Goal: Check status

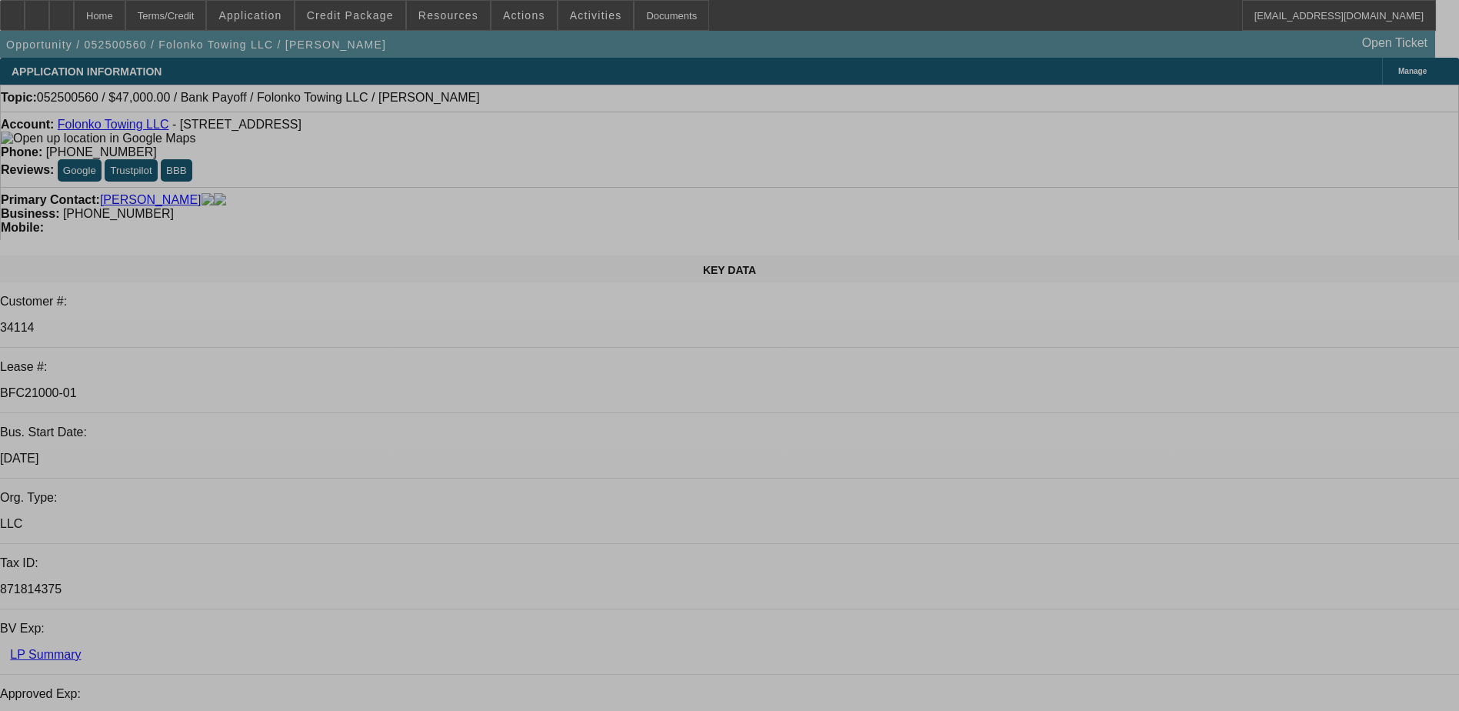
select select "0"
select select "2"
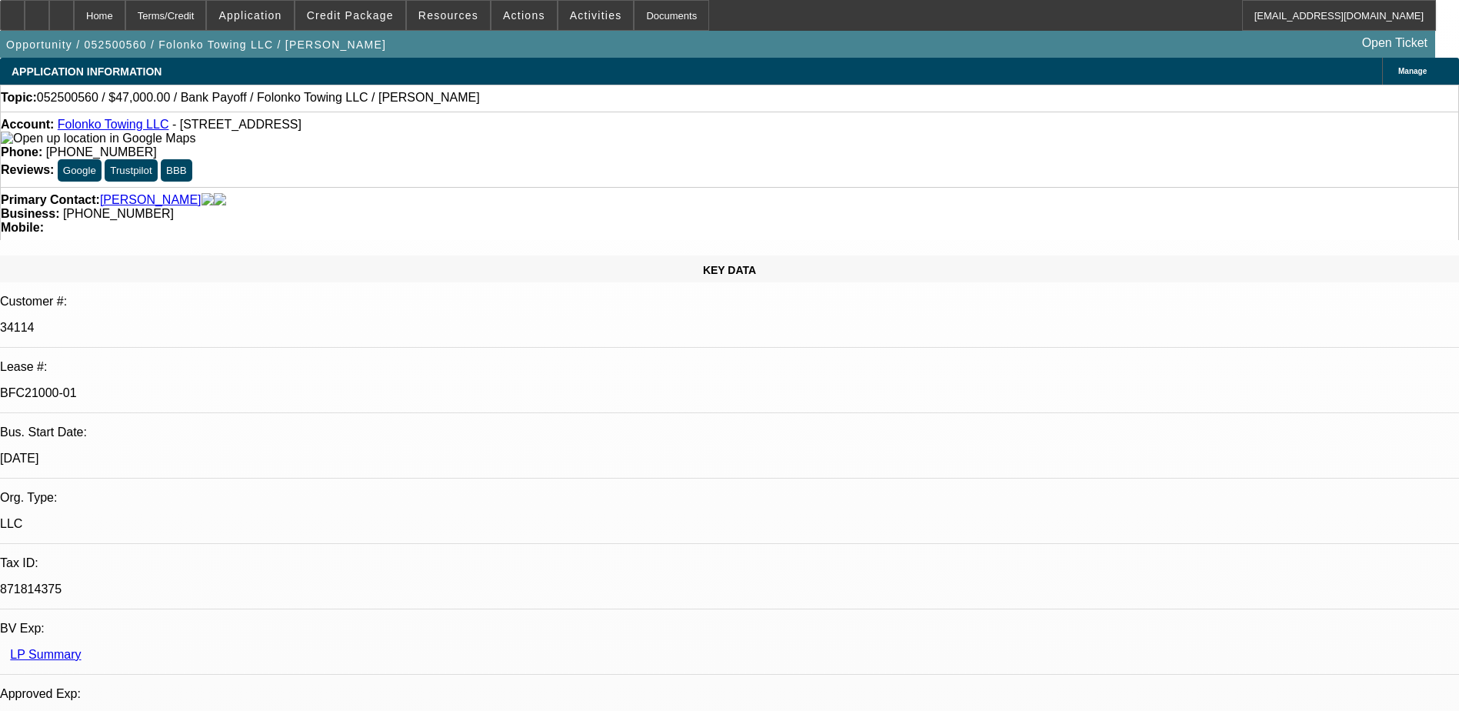
select select "0.1"
select select "0"
select select "2"
select select "0.1"
select select "0"
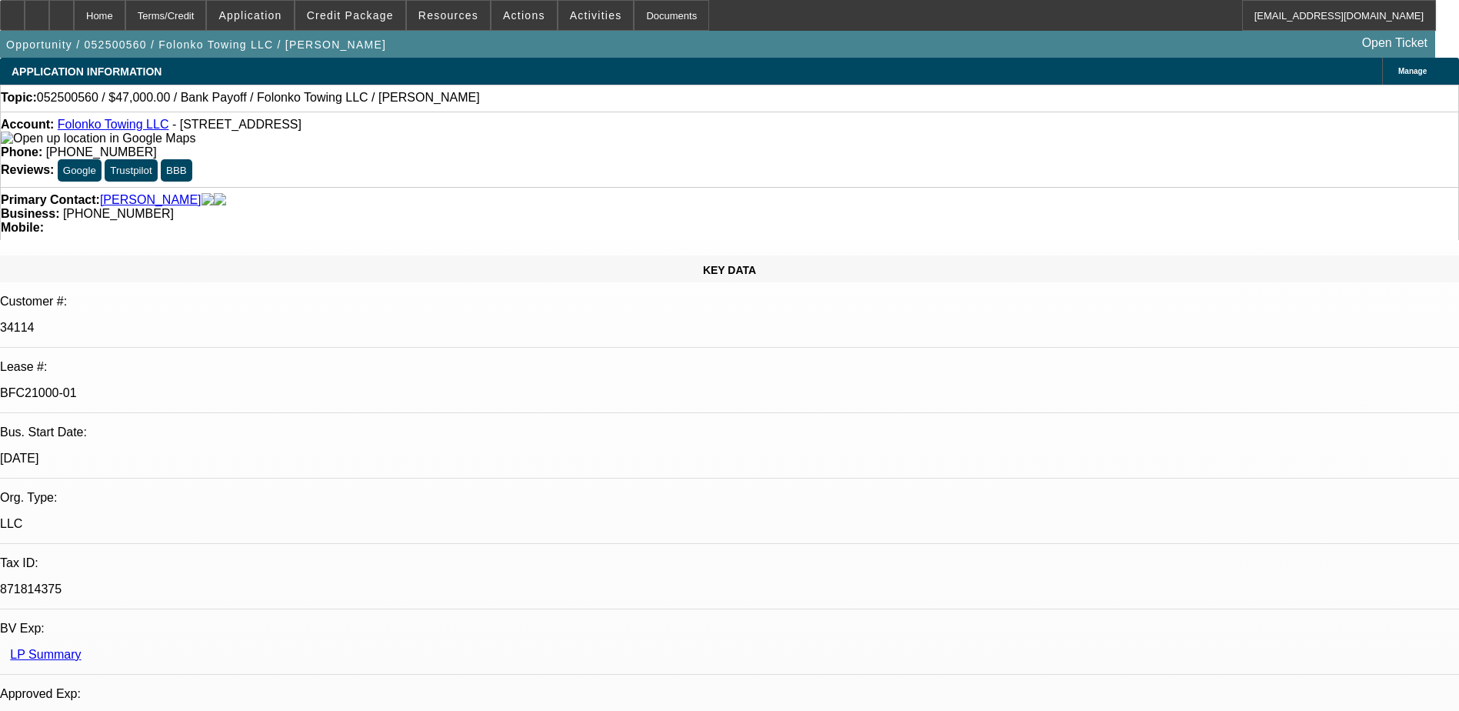
select select "2"
select select "0.1"
select select "0"
select select "0.1"
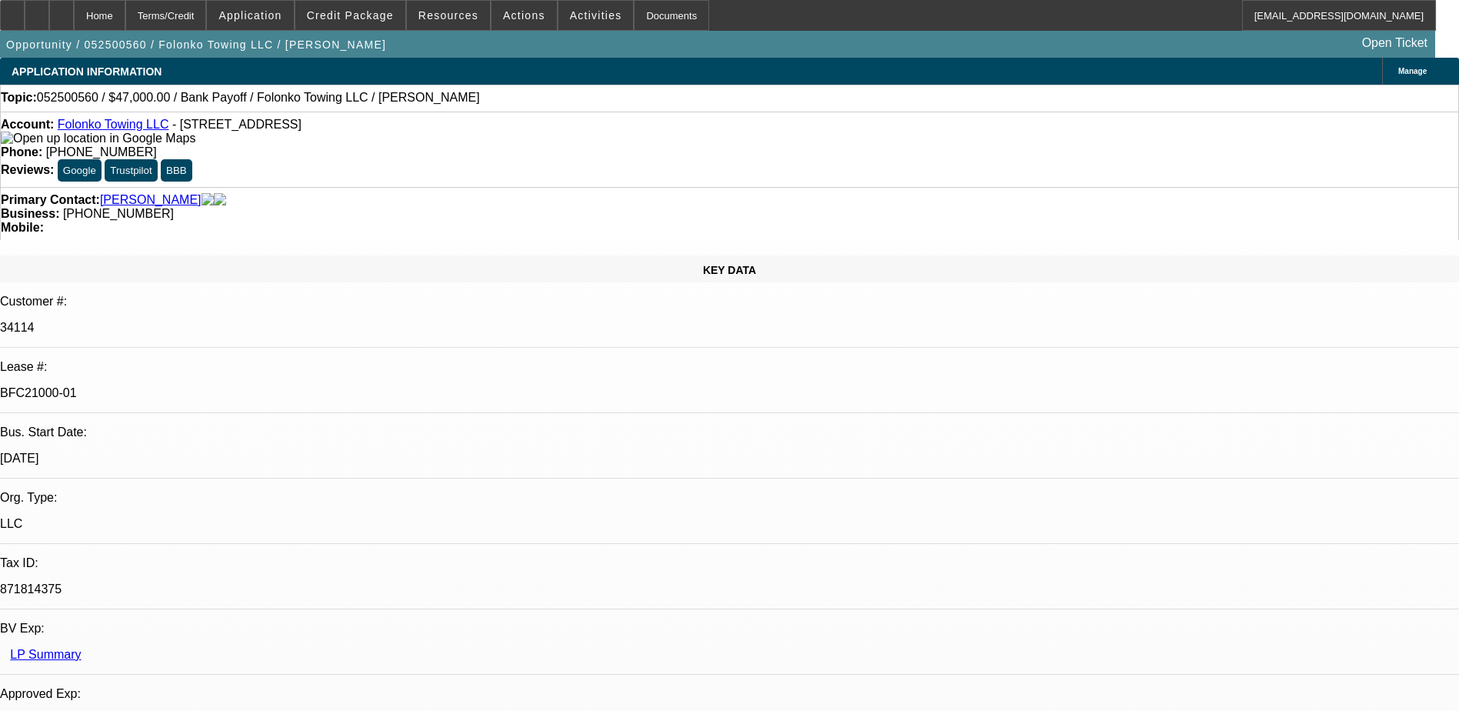
select select "1"
select select "2"
select select "4"
select select "1"
select select "2"
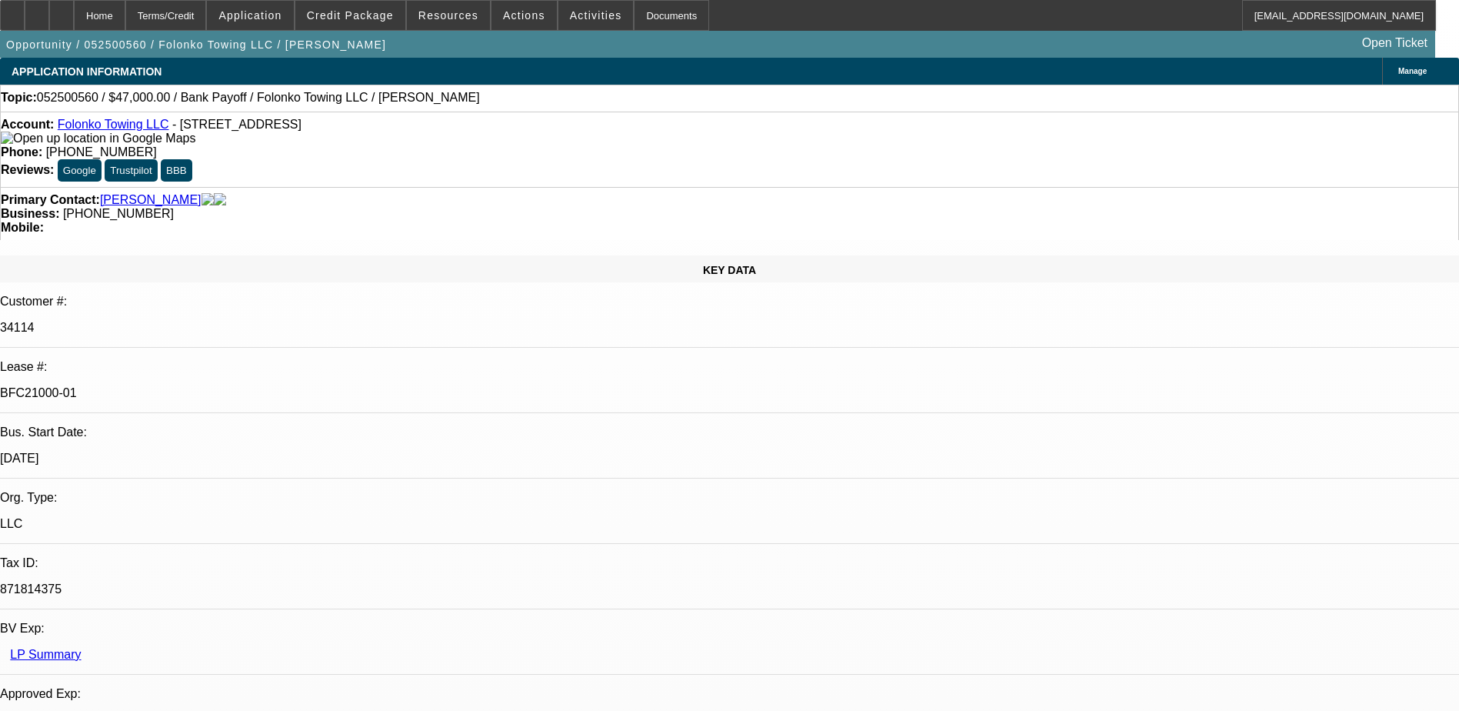
select select "4"
select select "1"
select select "2"
select select "4"
select select "1"
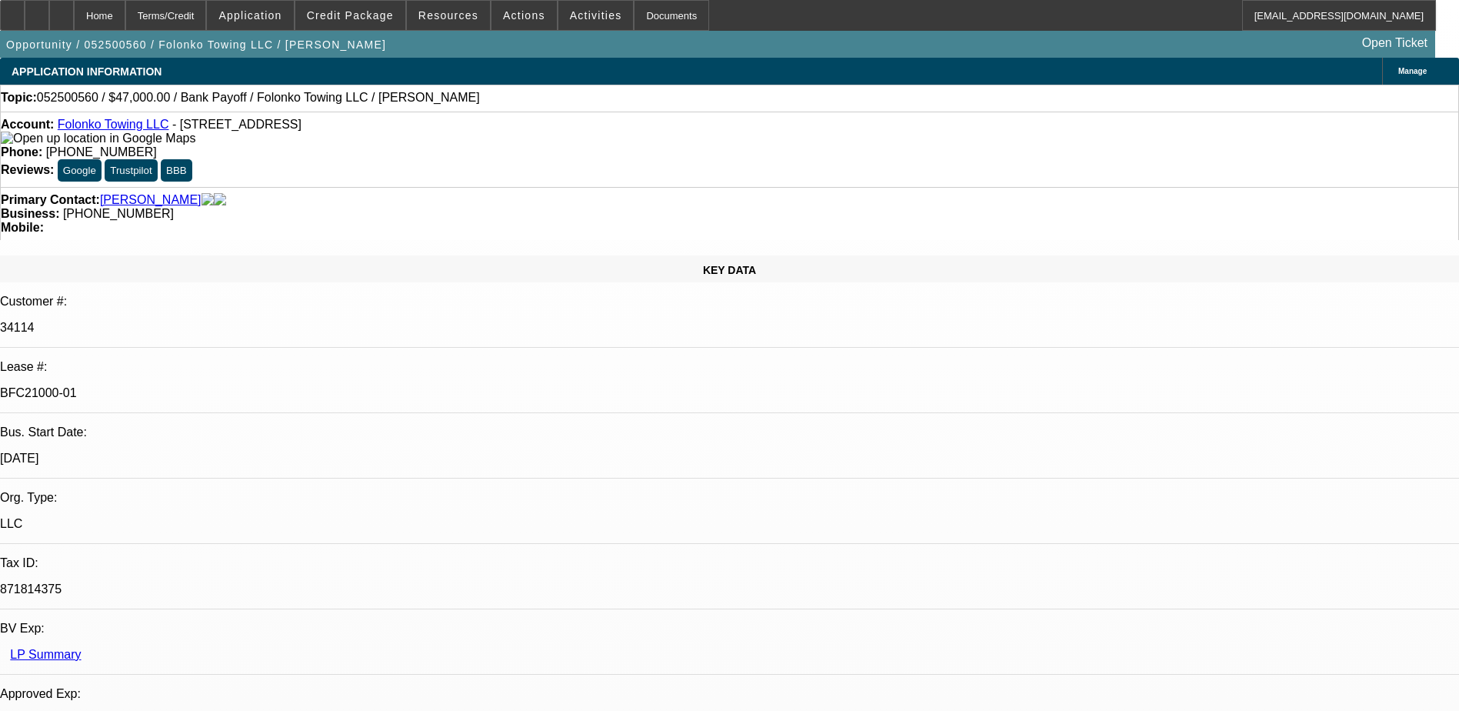
select select "2"
select select "4"
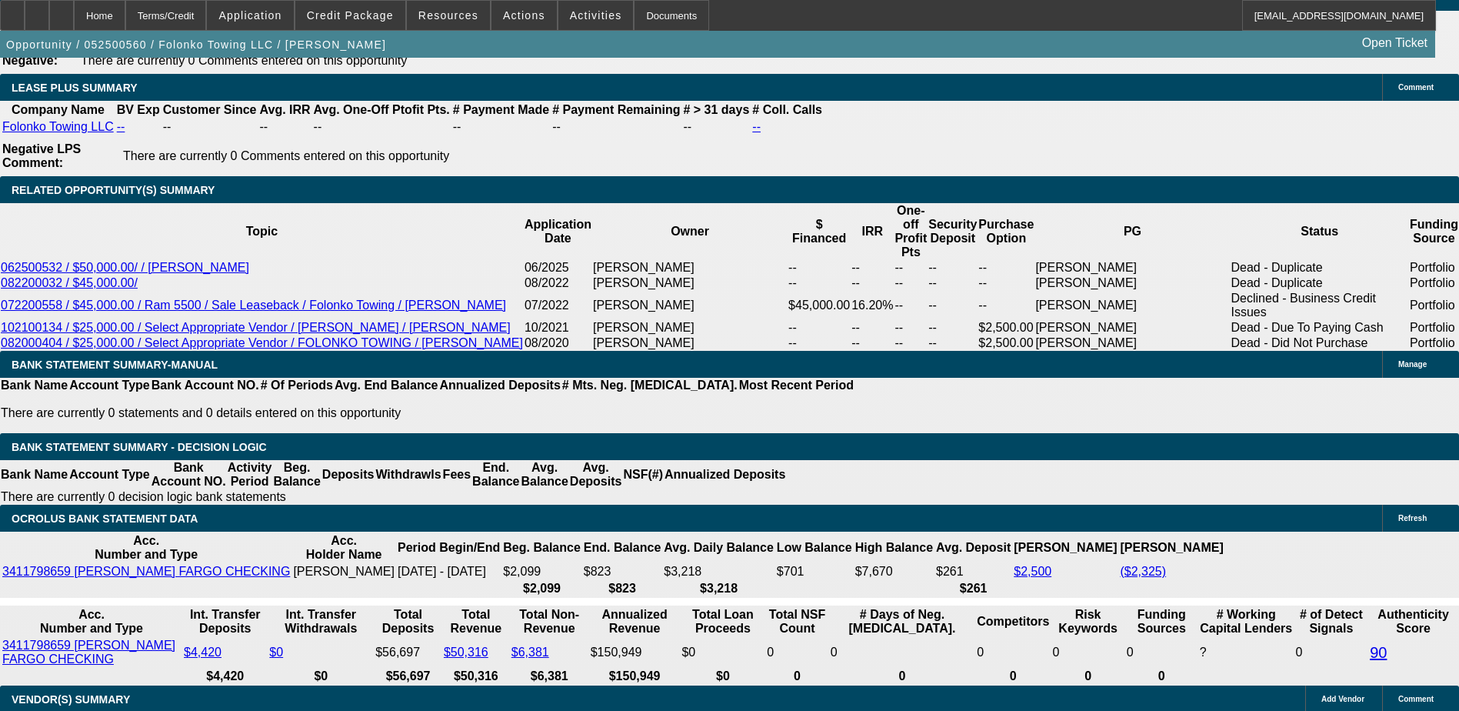
scroll to position [2693, 0]
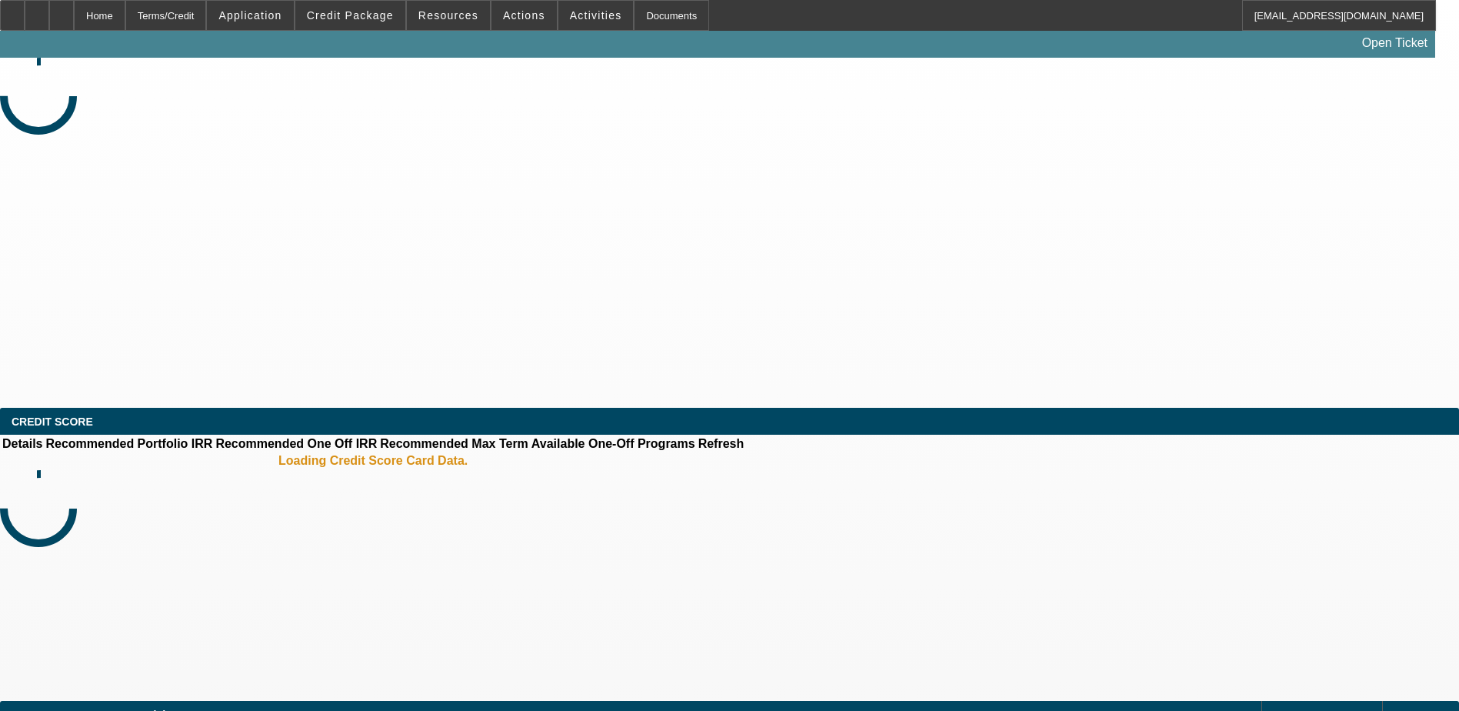
select select "0"
select select "2"
select select "0.1"
select select "4"
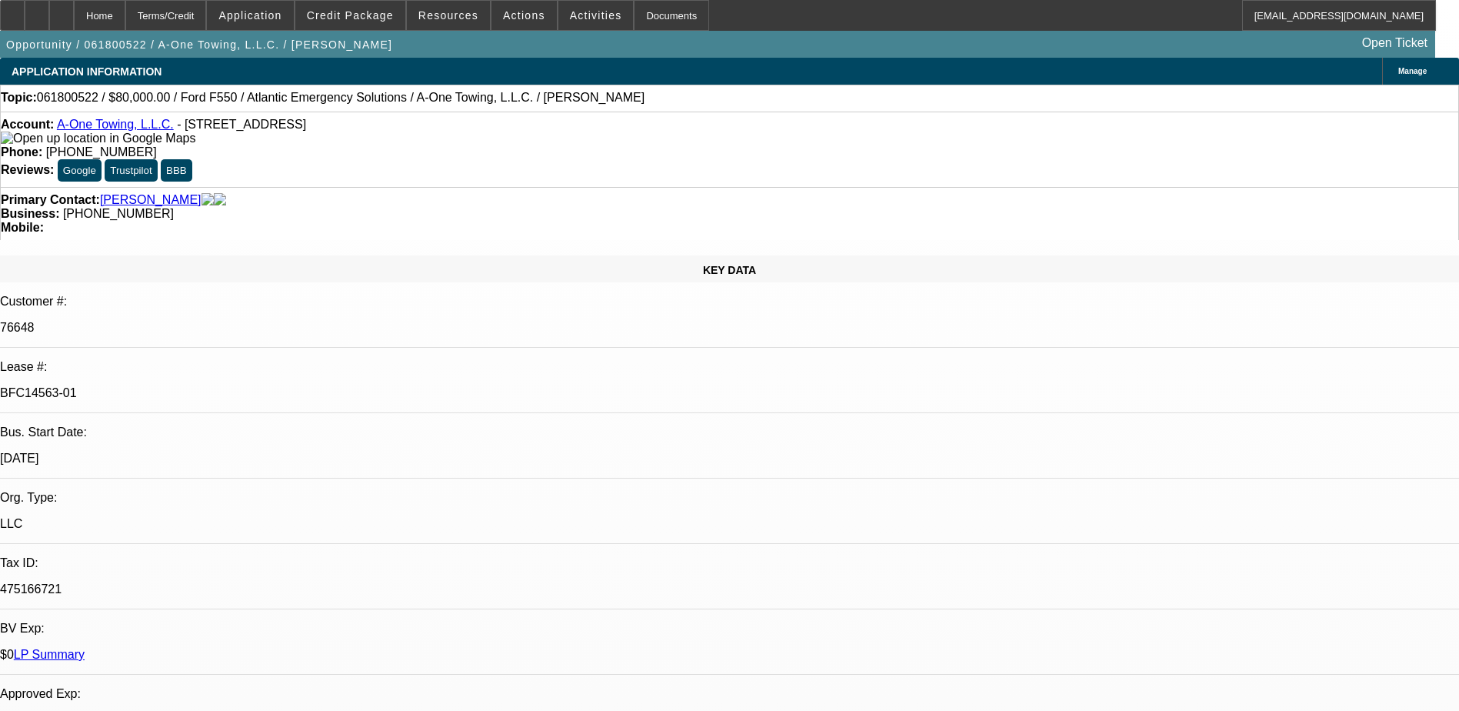
select select "0"
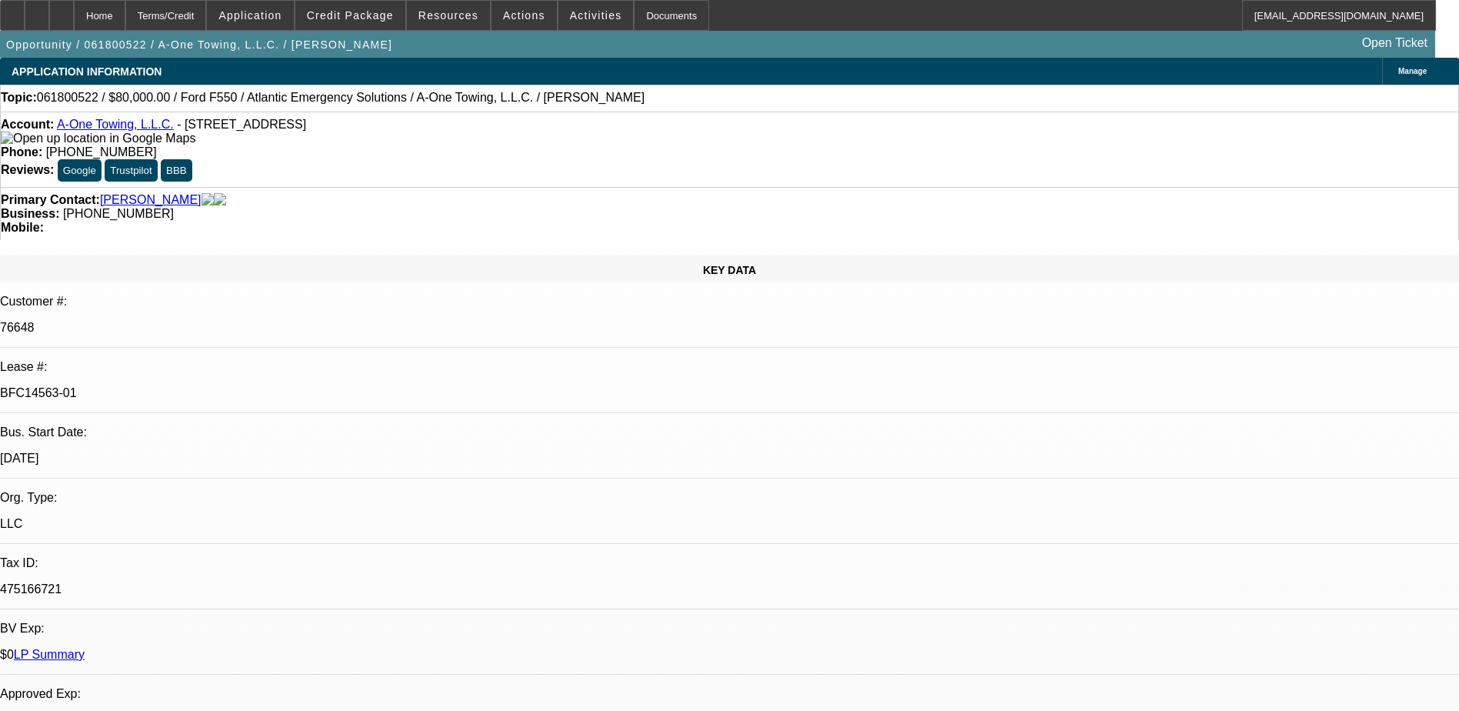
select select "0"
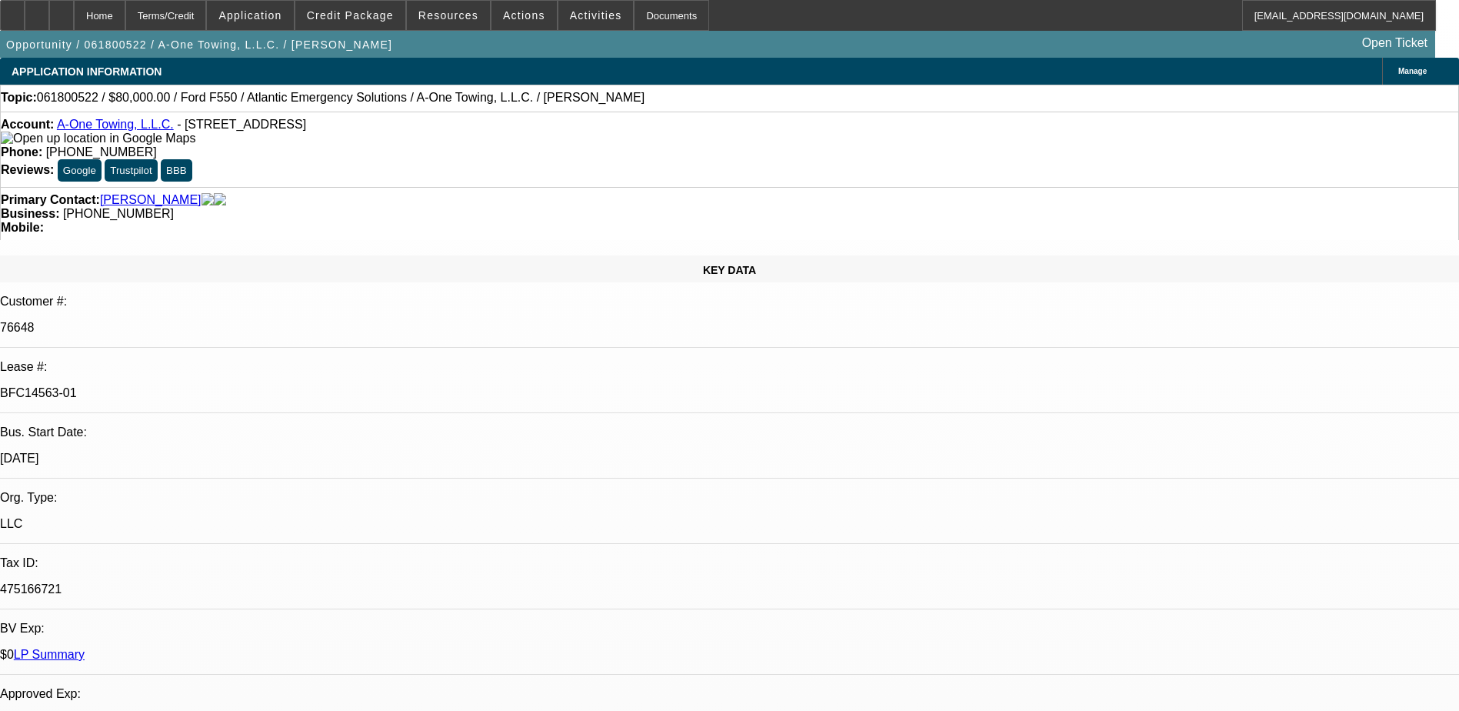
select select "0"
select select "1"
select select "2"
select select "6"
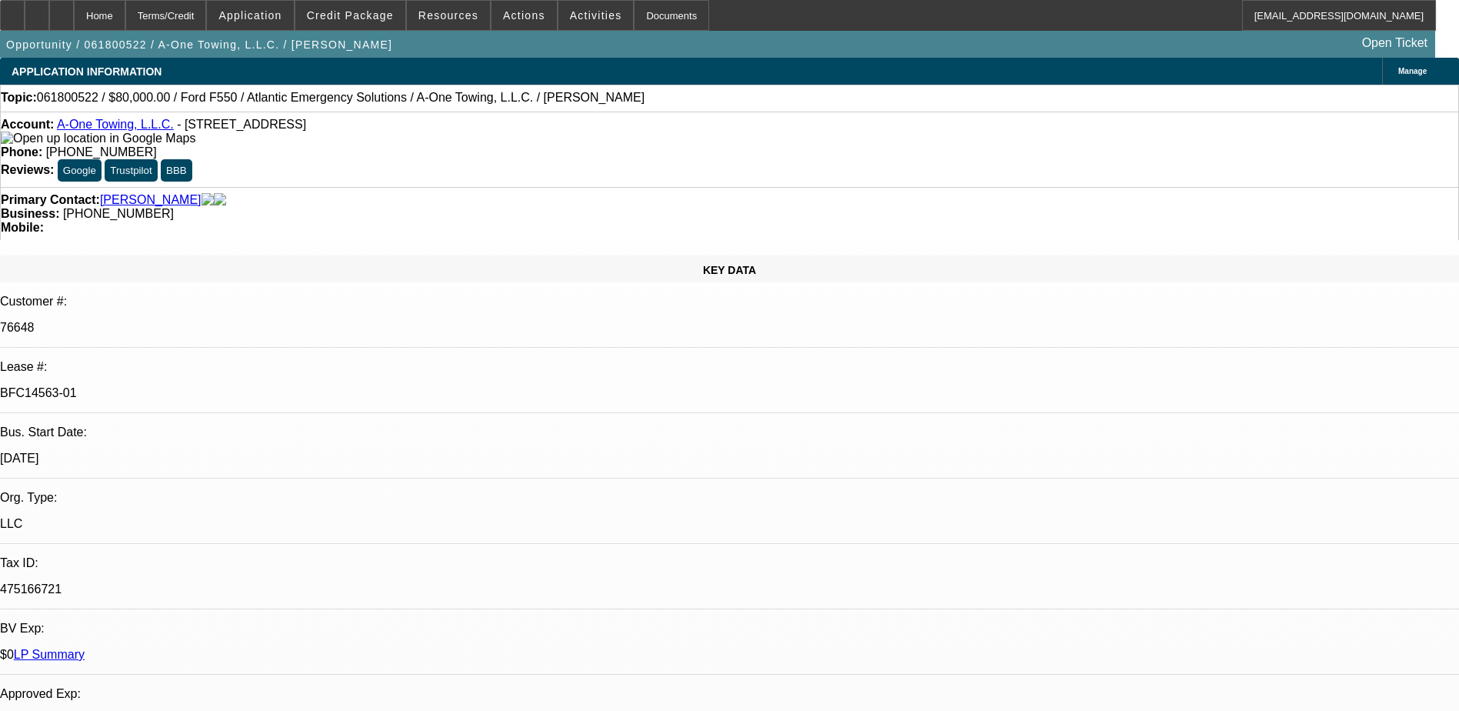
select select "1"
select select "2"
select select "6"
select select "1"
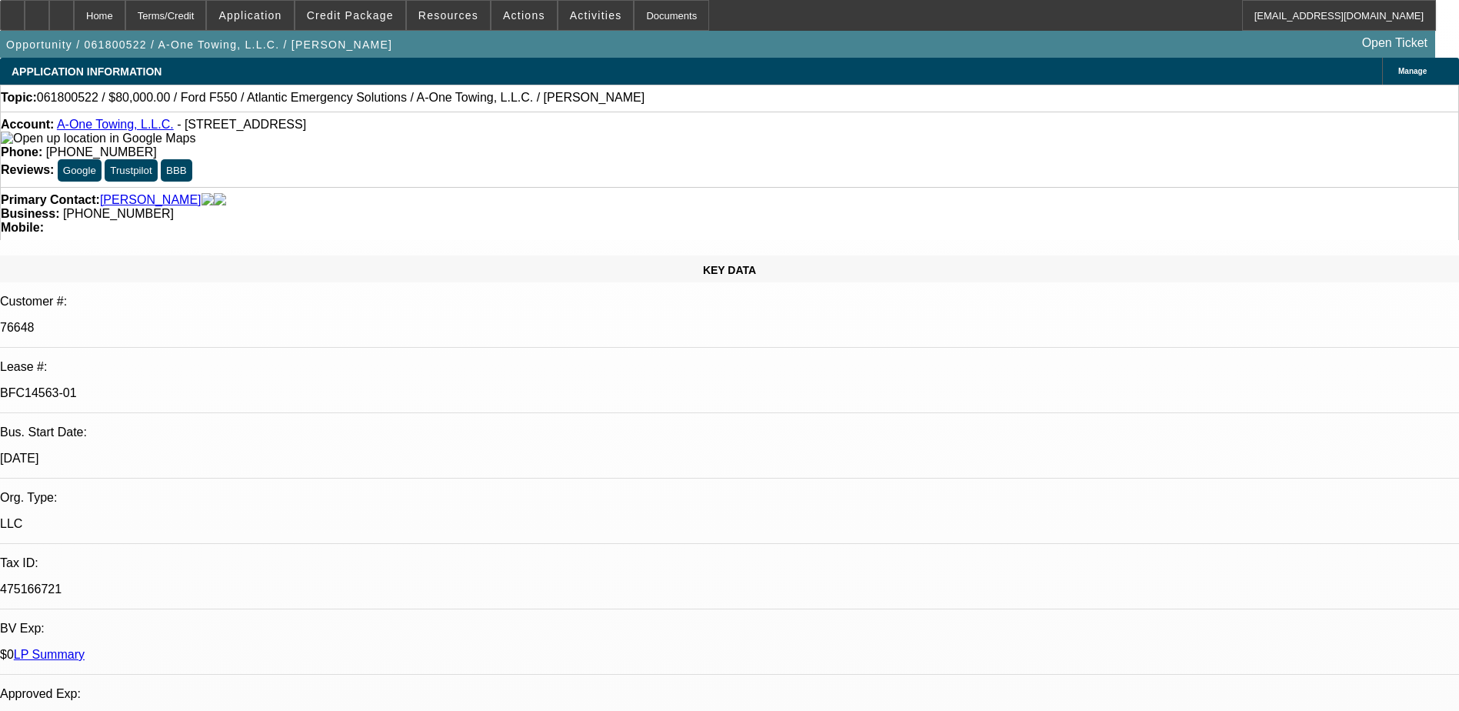
select select "6"
select select "1"
select select "6"
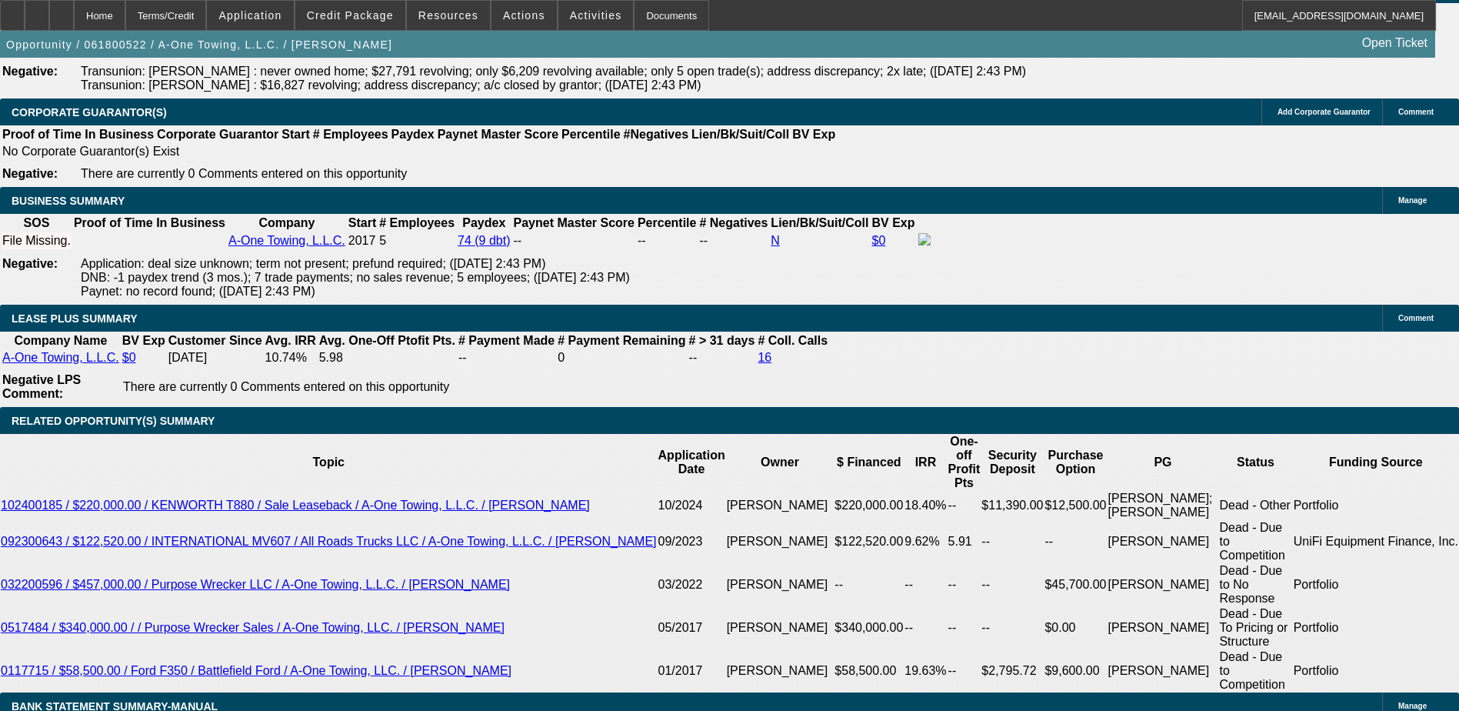
scroll to position [2231, 0]
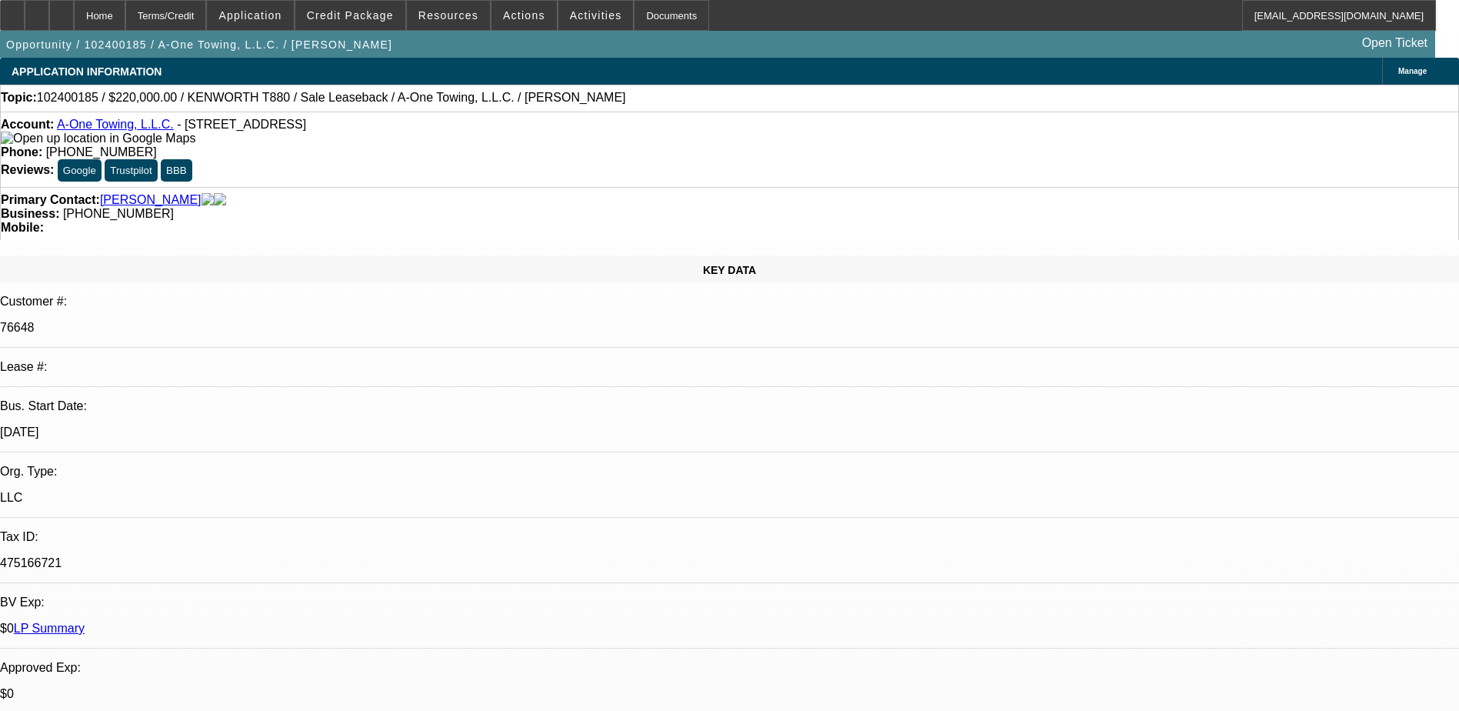
select select "0"
select select "2"
select select "0"
select select "2"
select select "0"
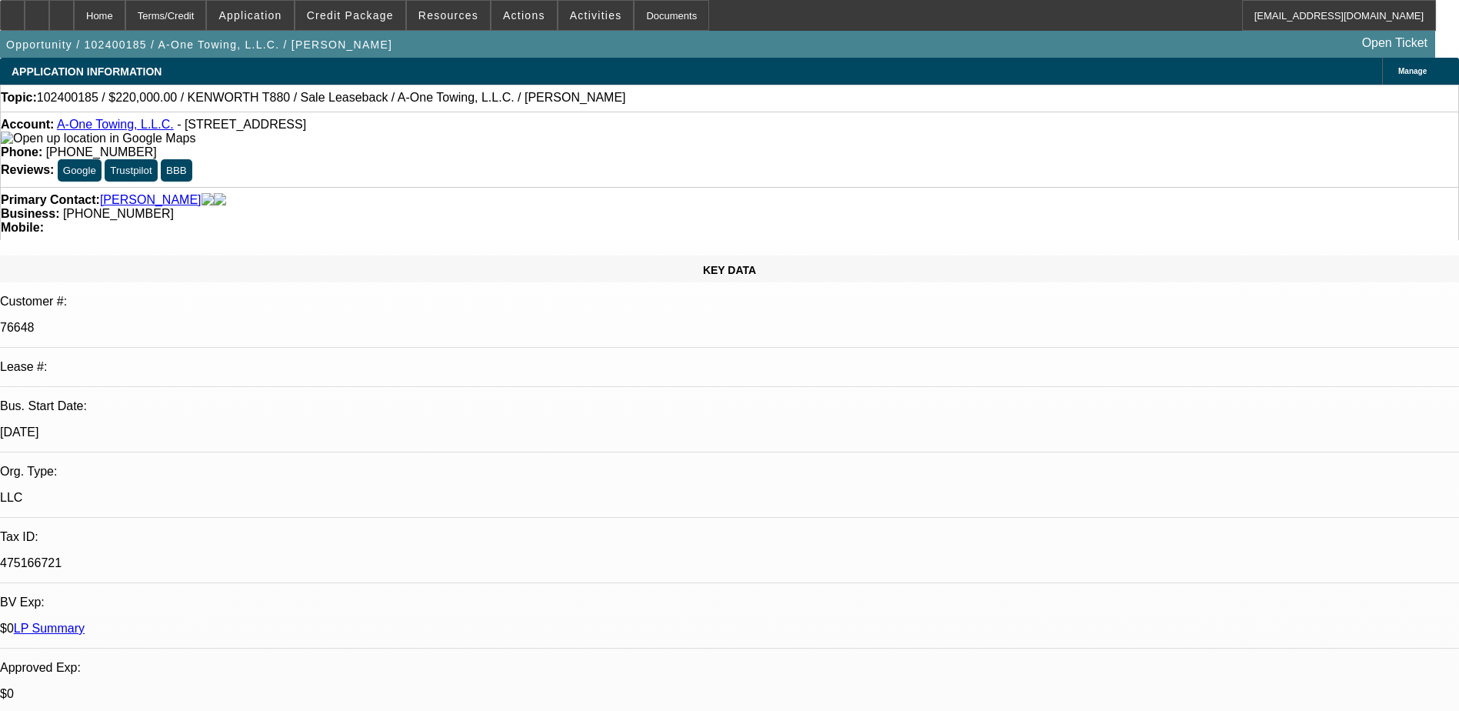
select select "0"
select select "2"
select select "0"
select select "2"
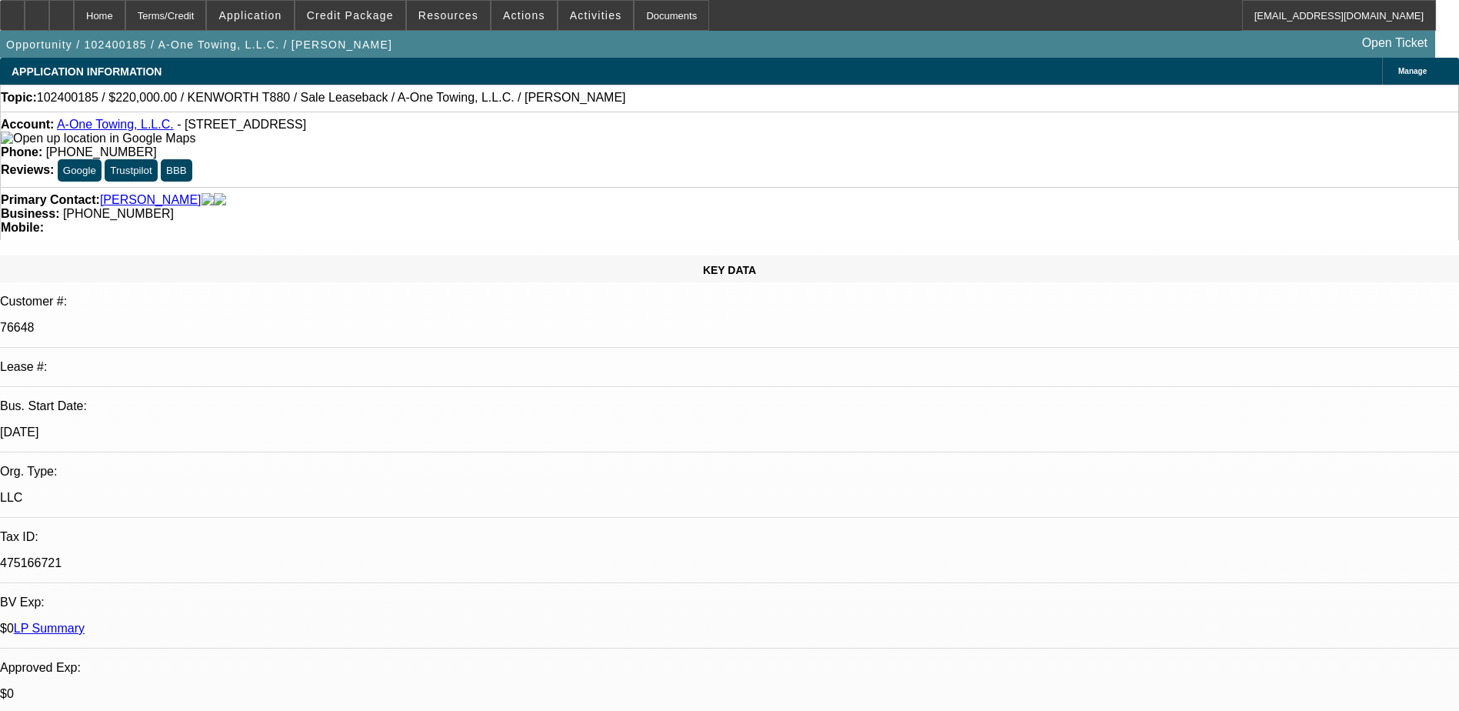
select select "0"
select select "1"
select select "2"
select select "15"
select select "1"
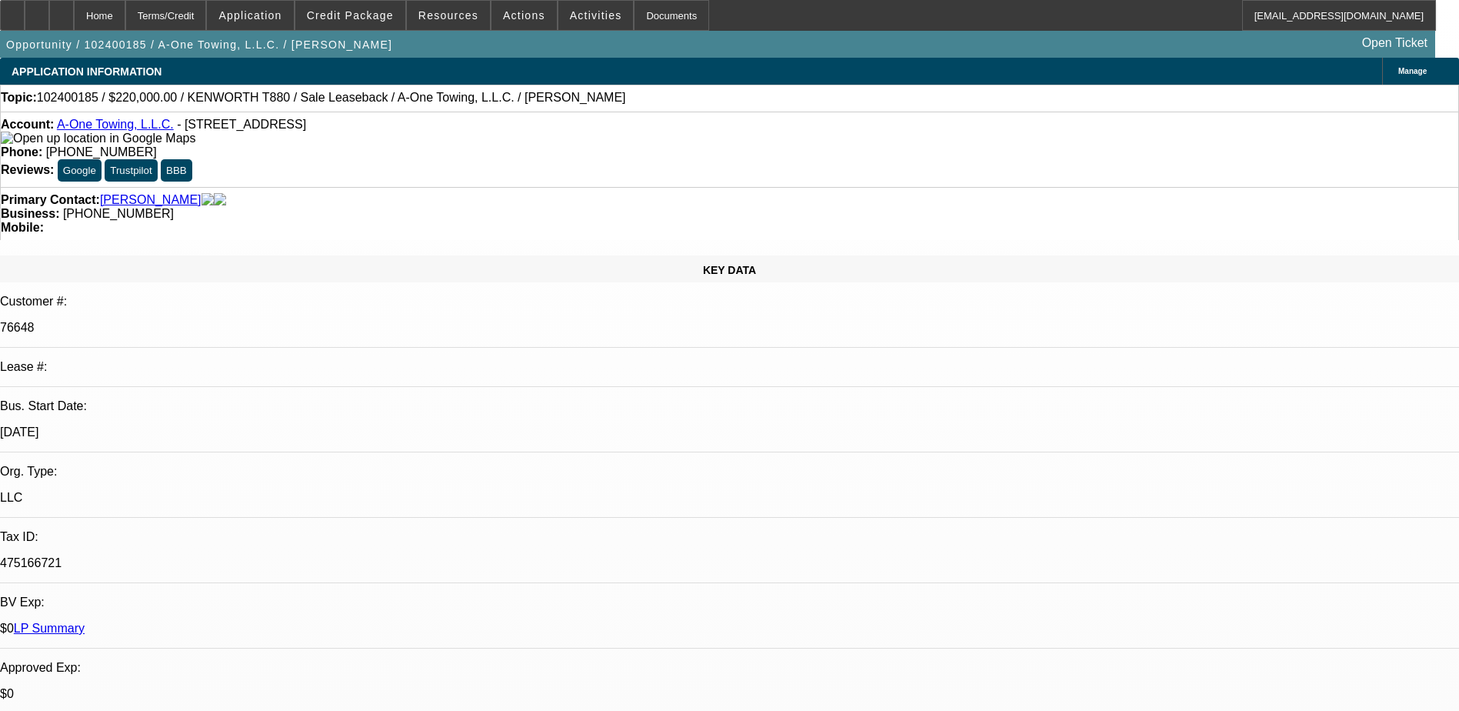
select select "2"
select select "6"
select select "1"
select select "2"
select select "6"
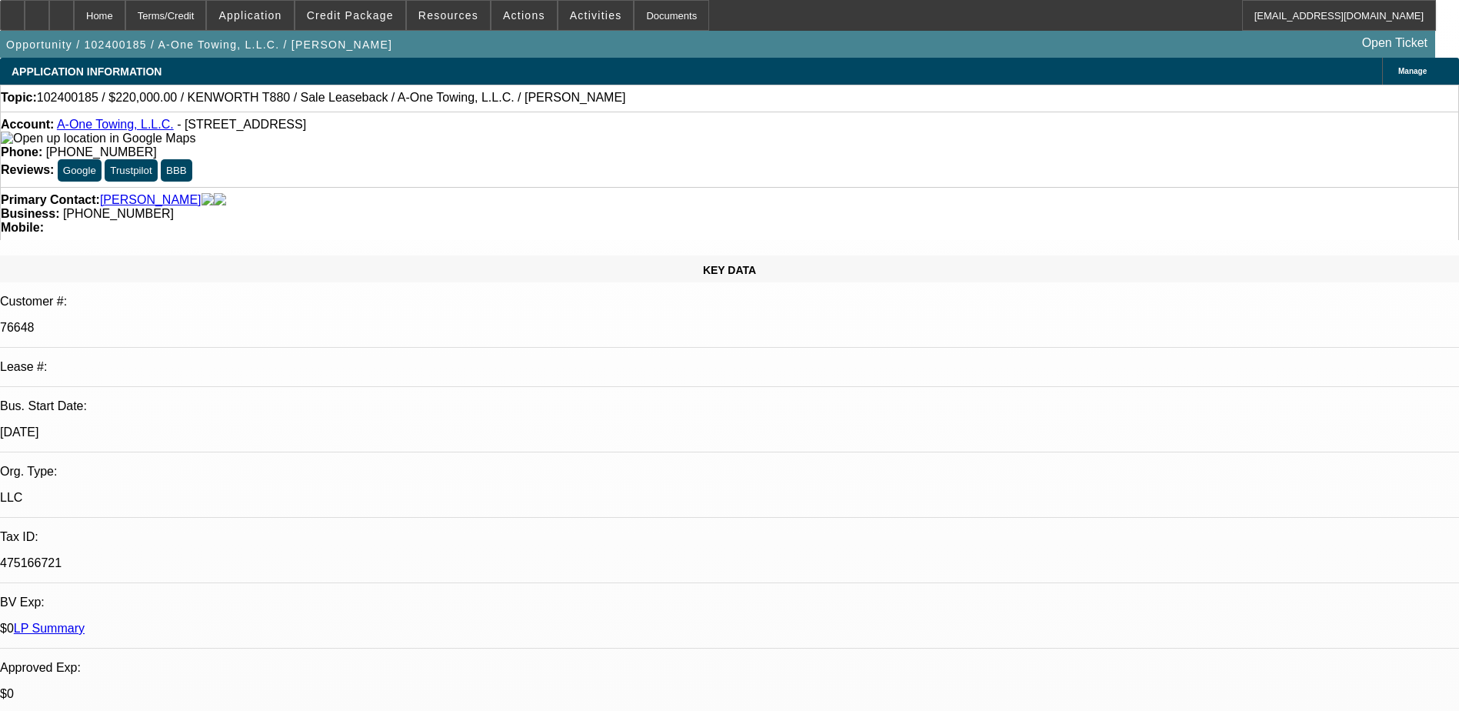
select select "1"
select select "2"
select select "6"
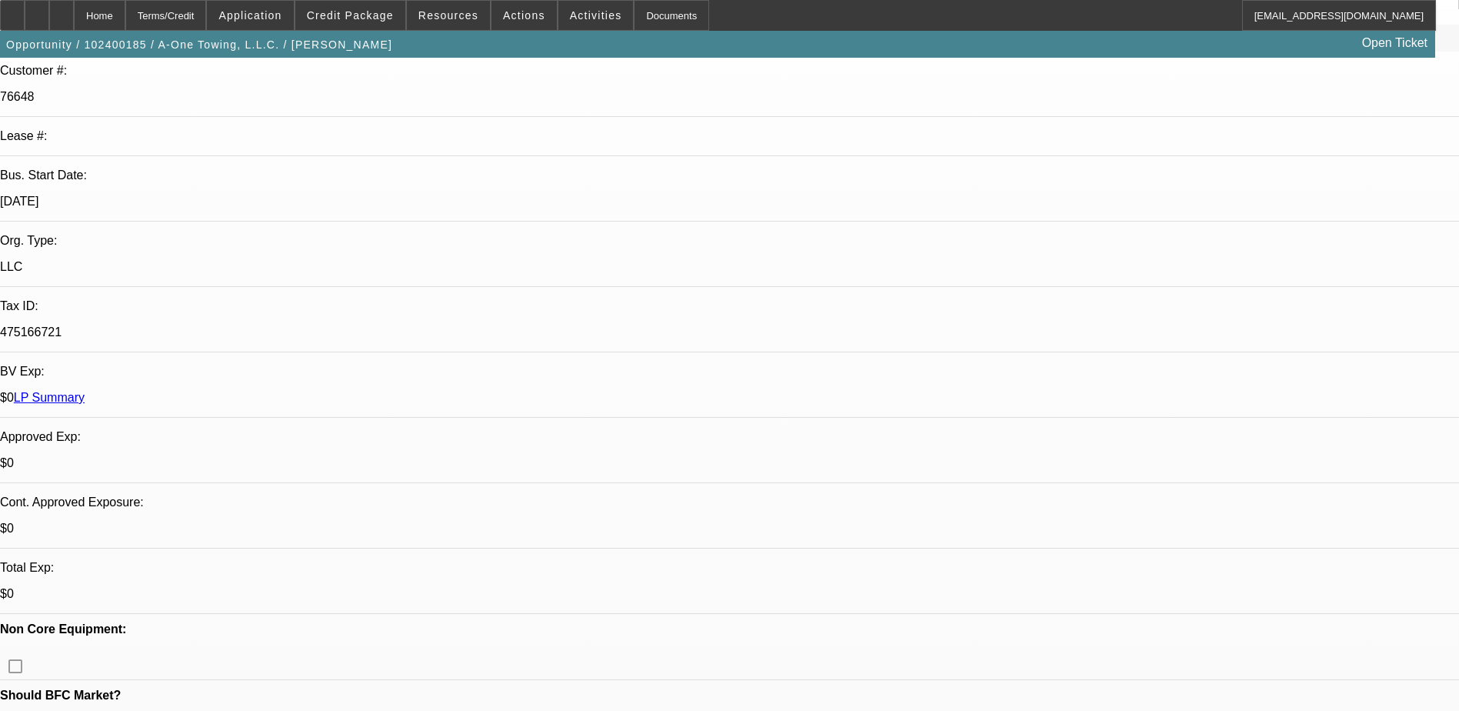
scroll to position [0, 0]
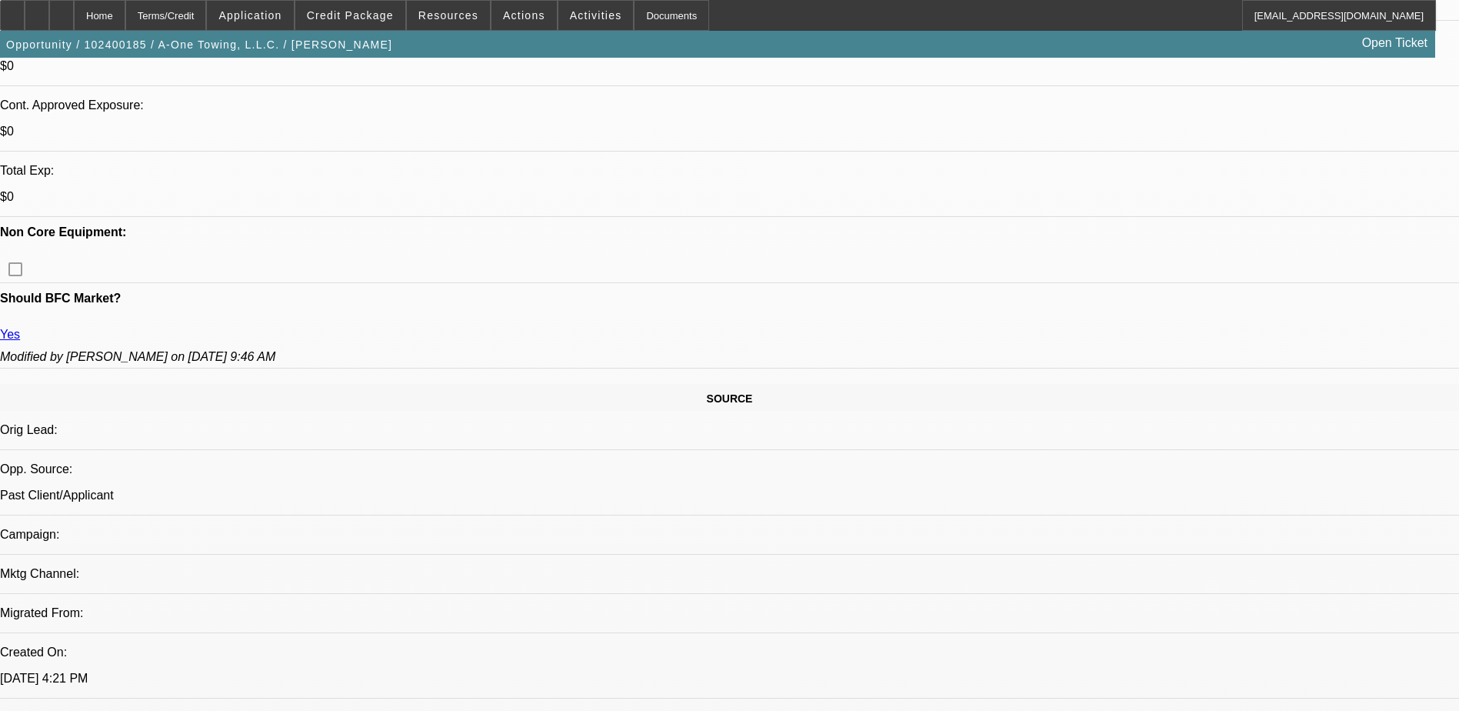
scroll to position [462, 0]
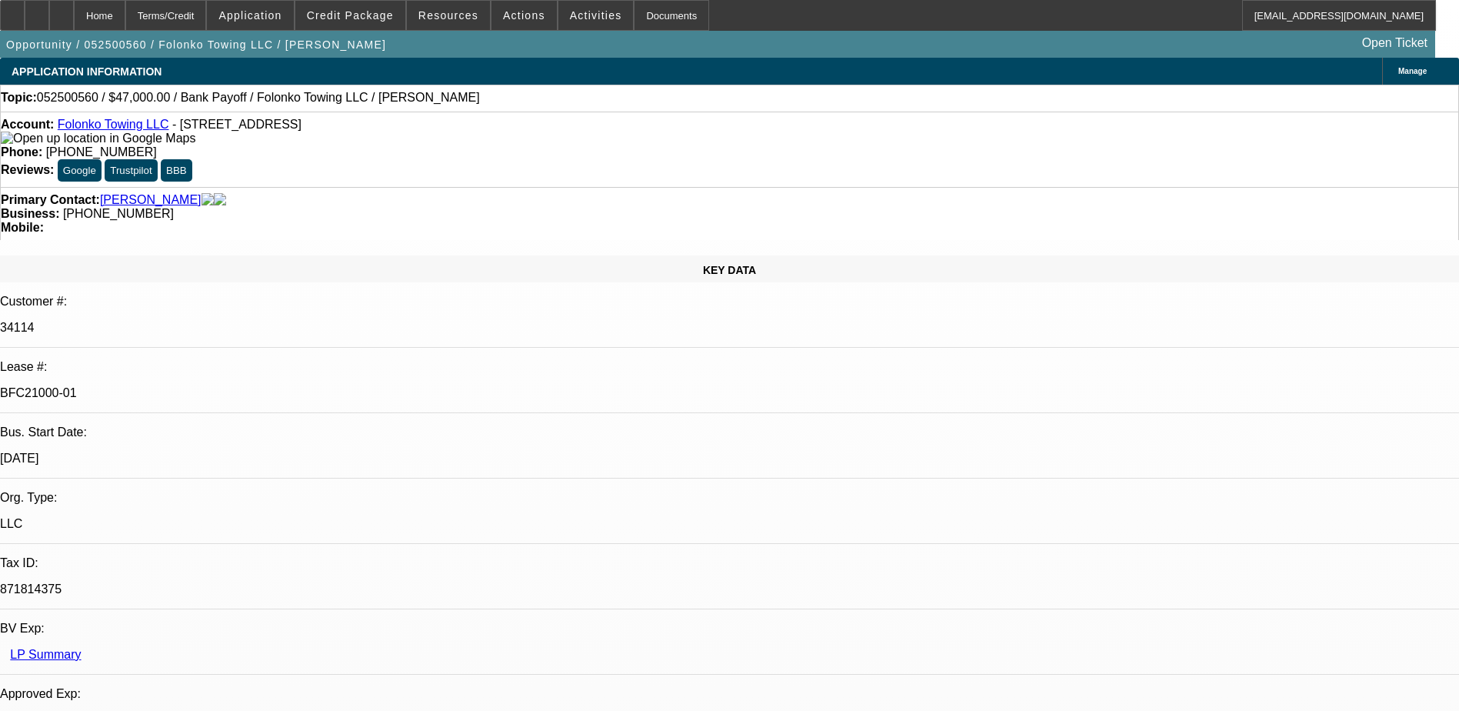
select select "0"
select select "2"
select select "0.1"
select select "0"
select select "2"
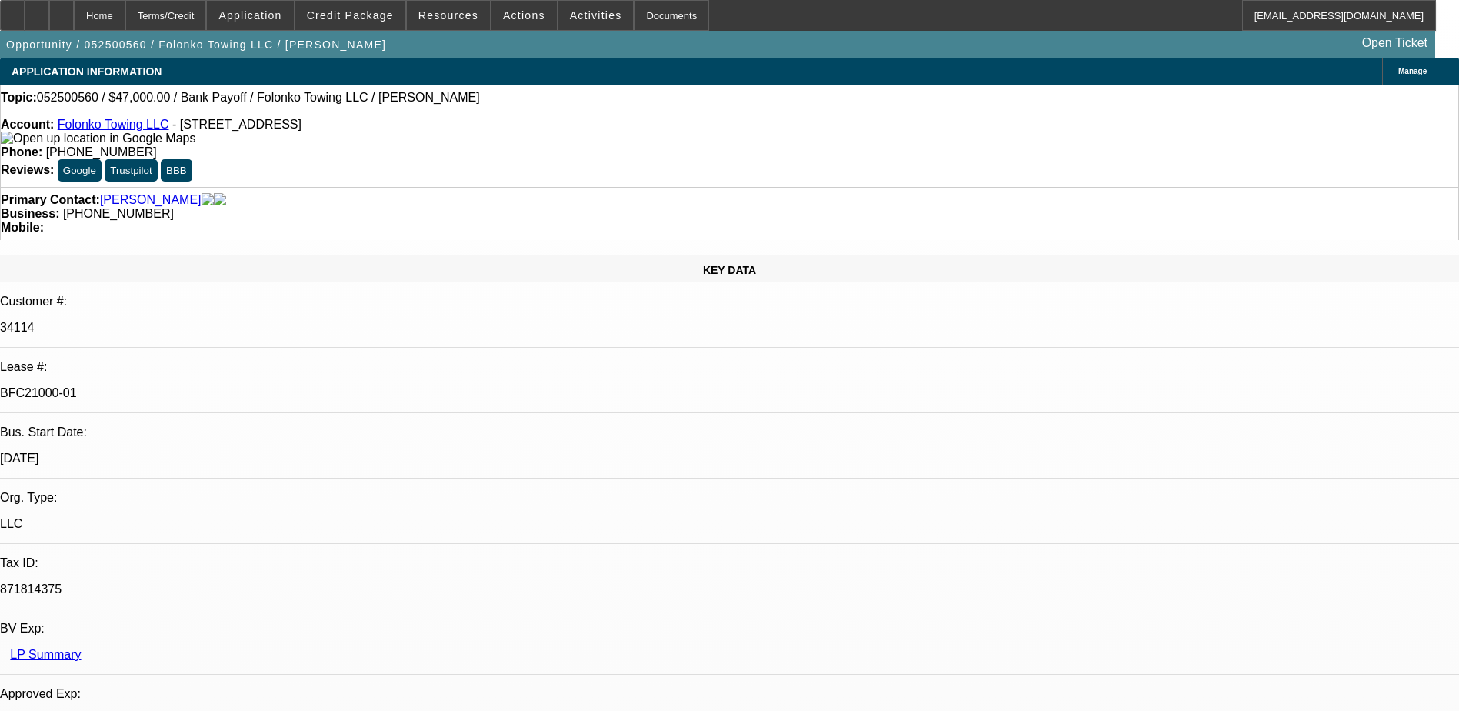
select select "0.1"
select select "0"
select select "2"
select select "0.1"
select select "0"
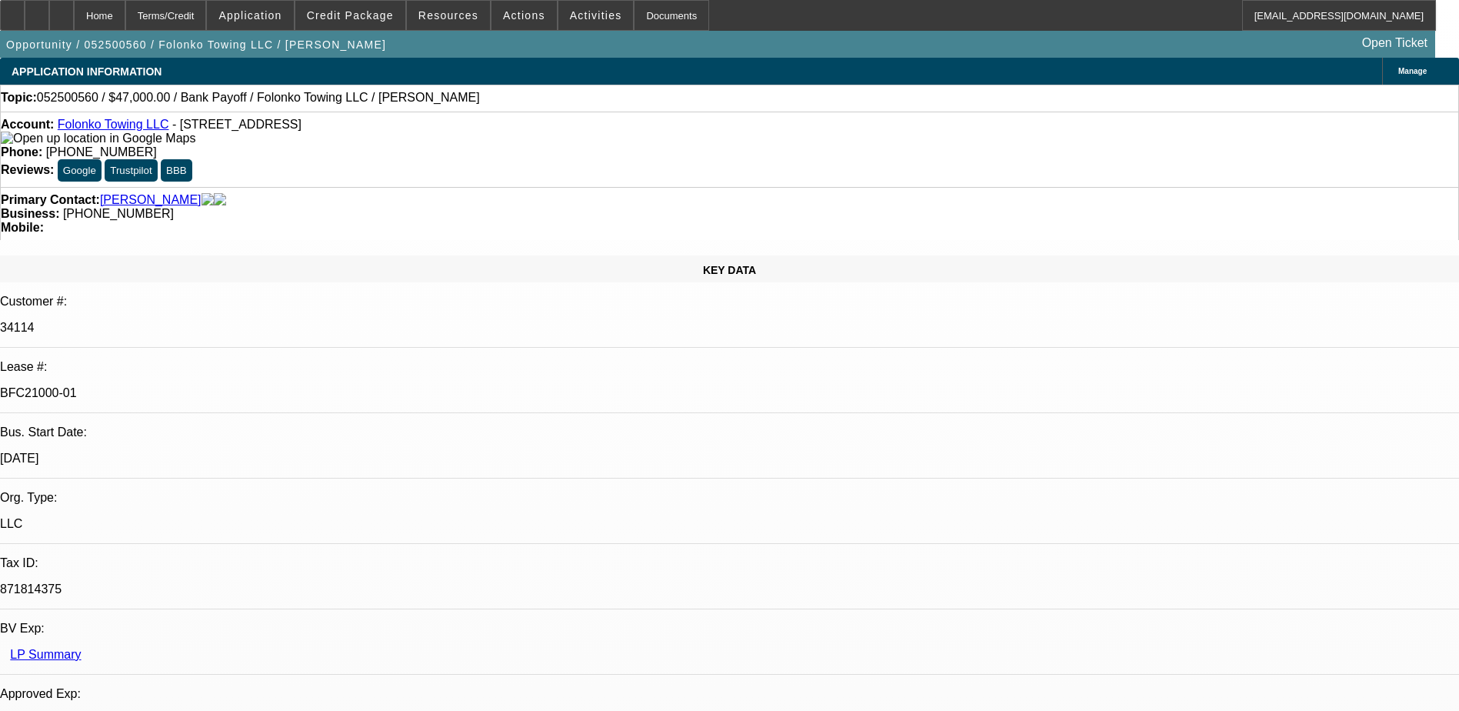
select select "0"
select select "0.1"
select select "1"
select select "2"
select select "4"
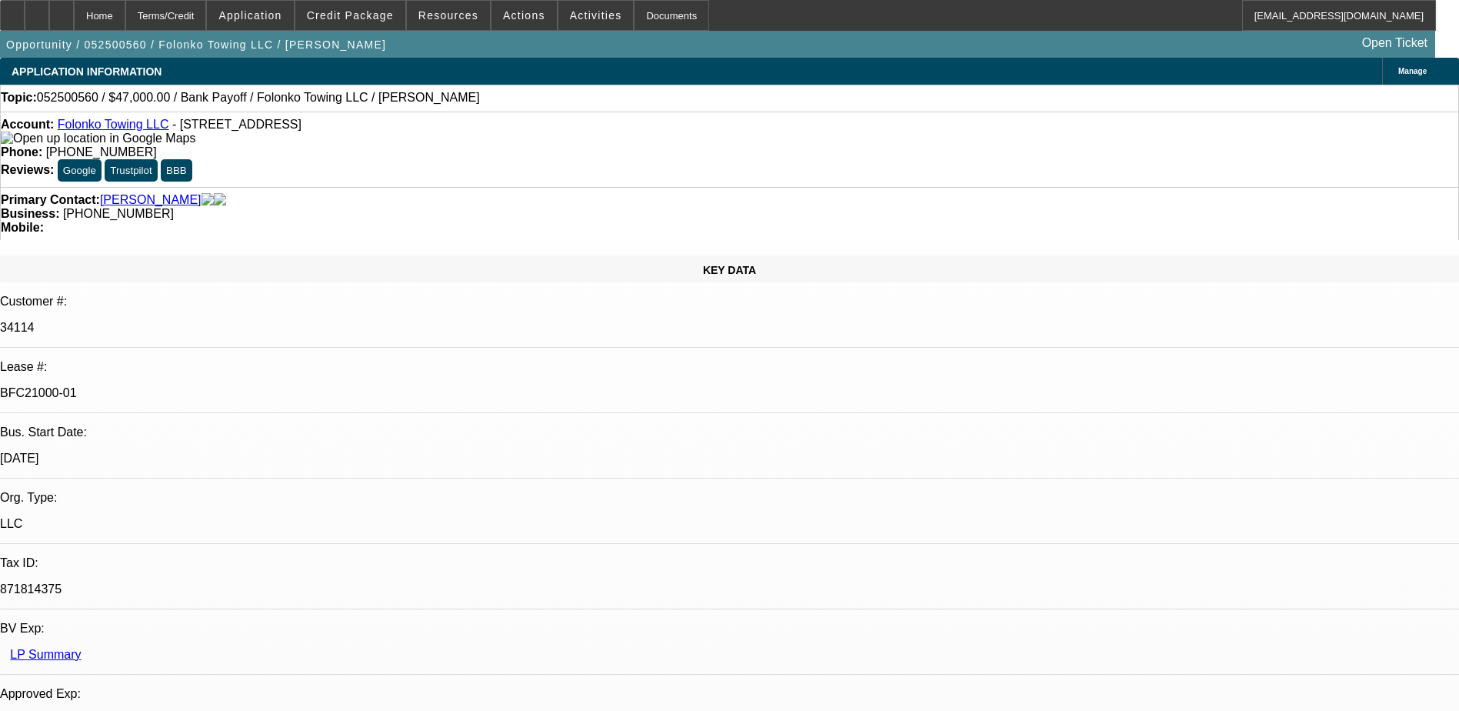
select select "1"
select select "2"
select select "4"
select select "1"
select select "2"
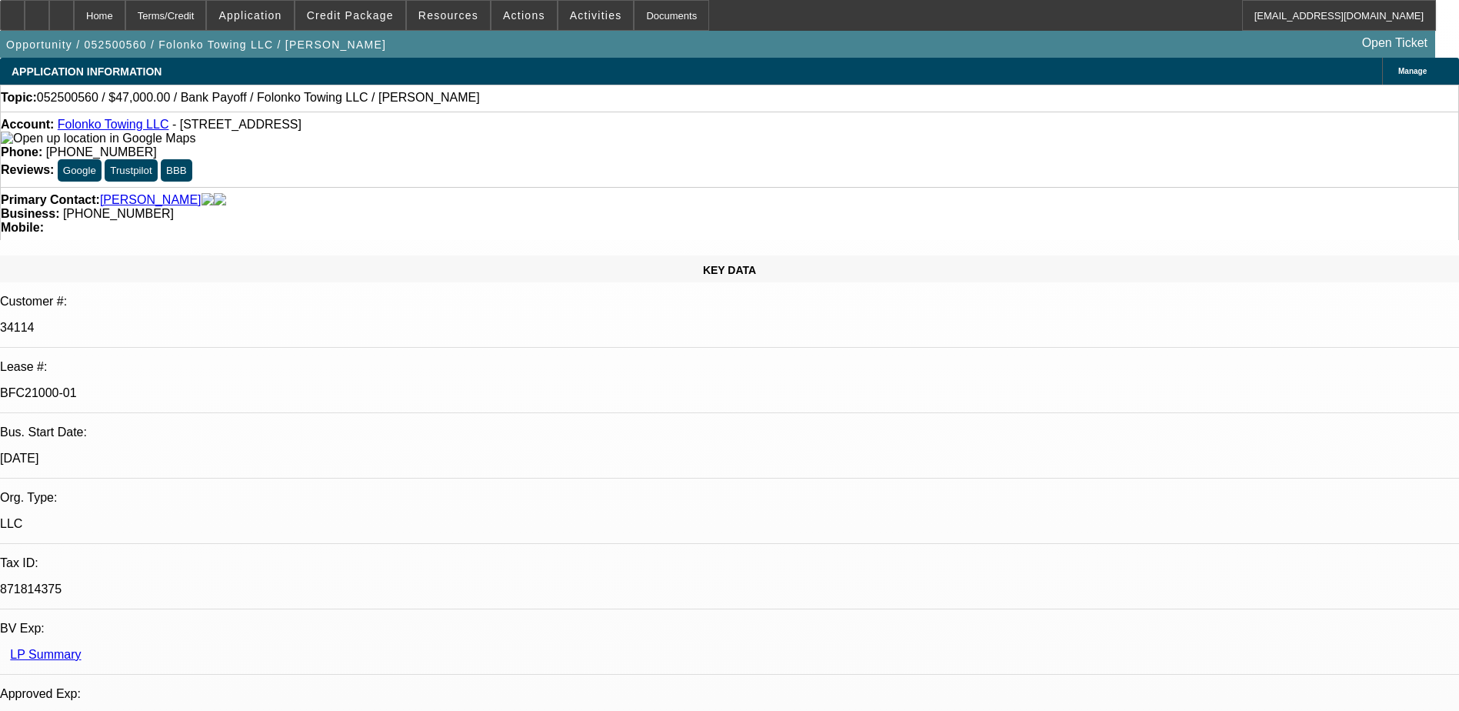
select select "4"
select select "1"
select select "2"
select select "4"
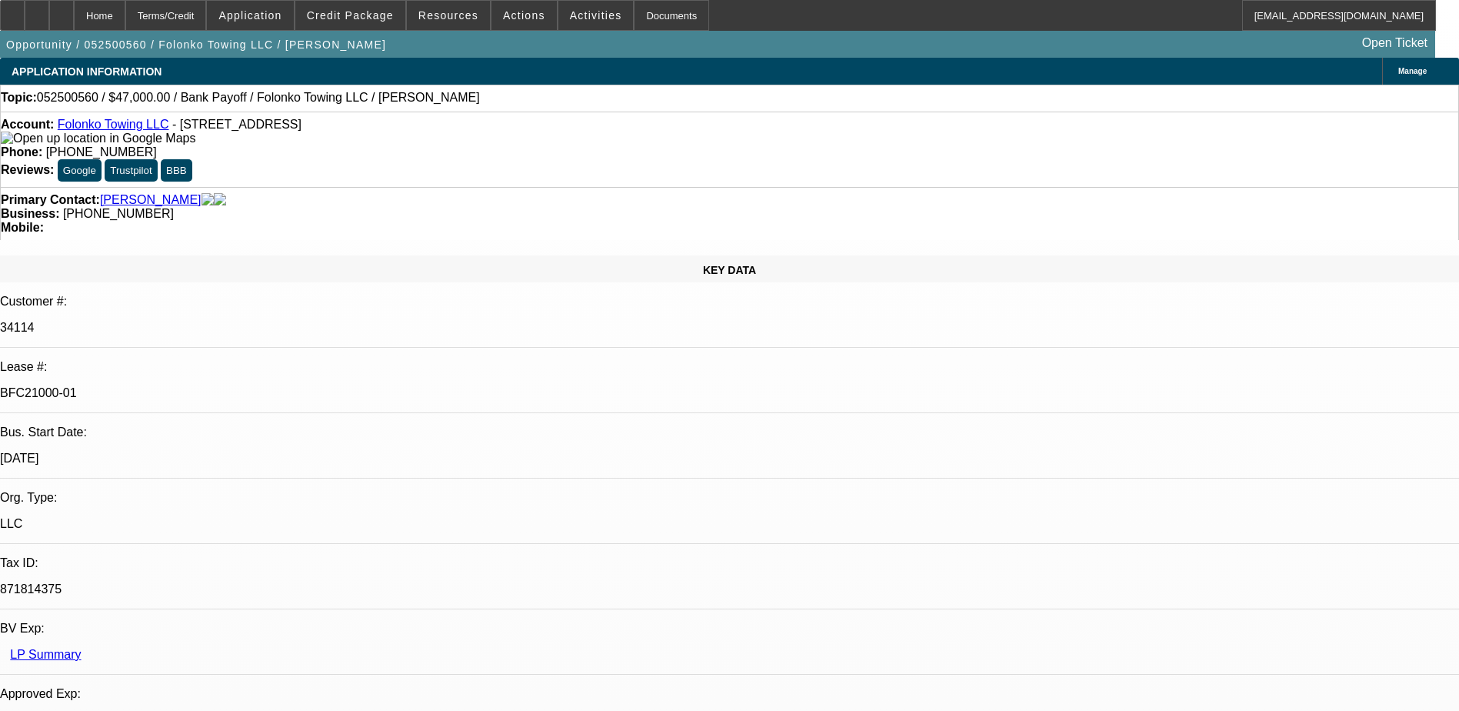
scroll to position [583, 0]
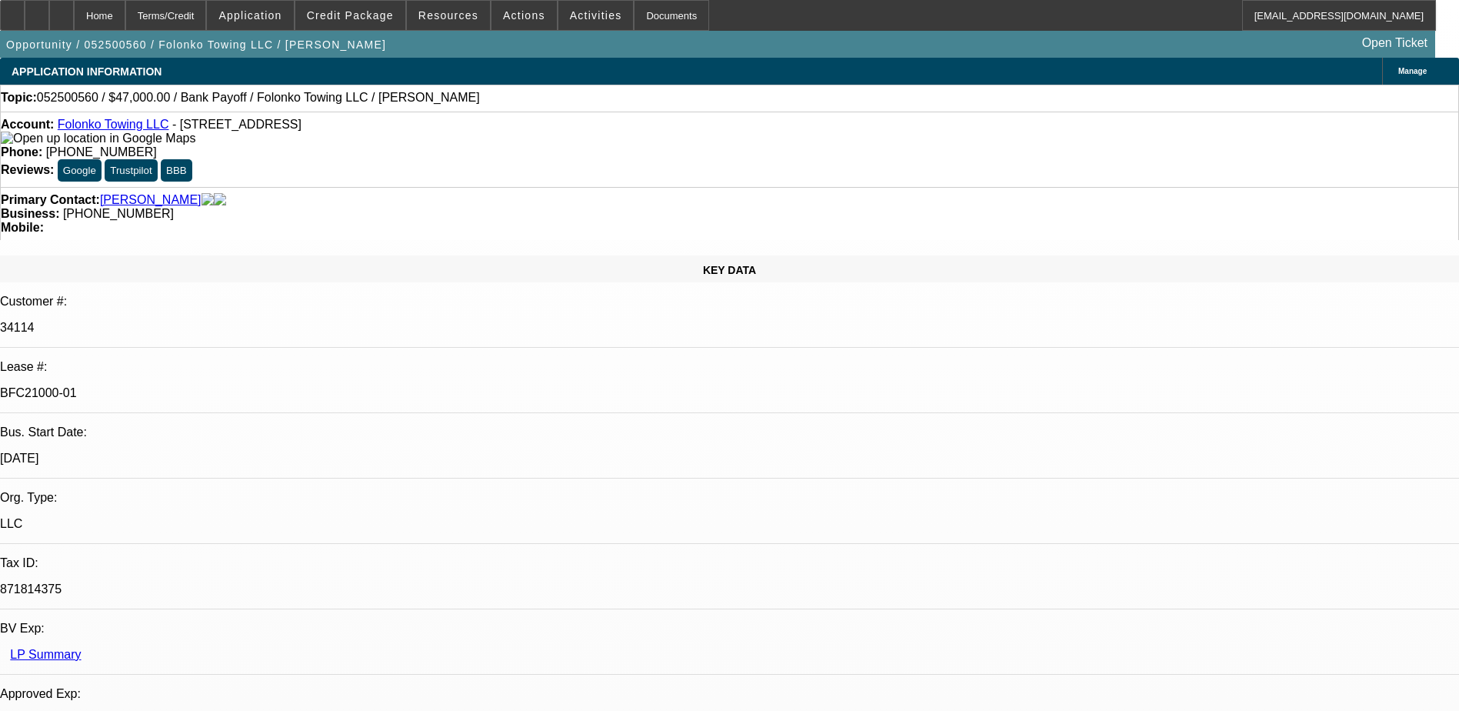
scroll to position [0, 0]
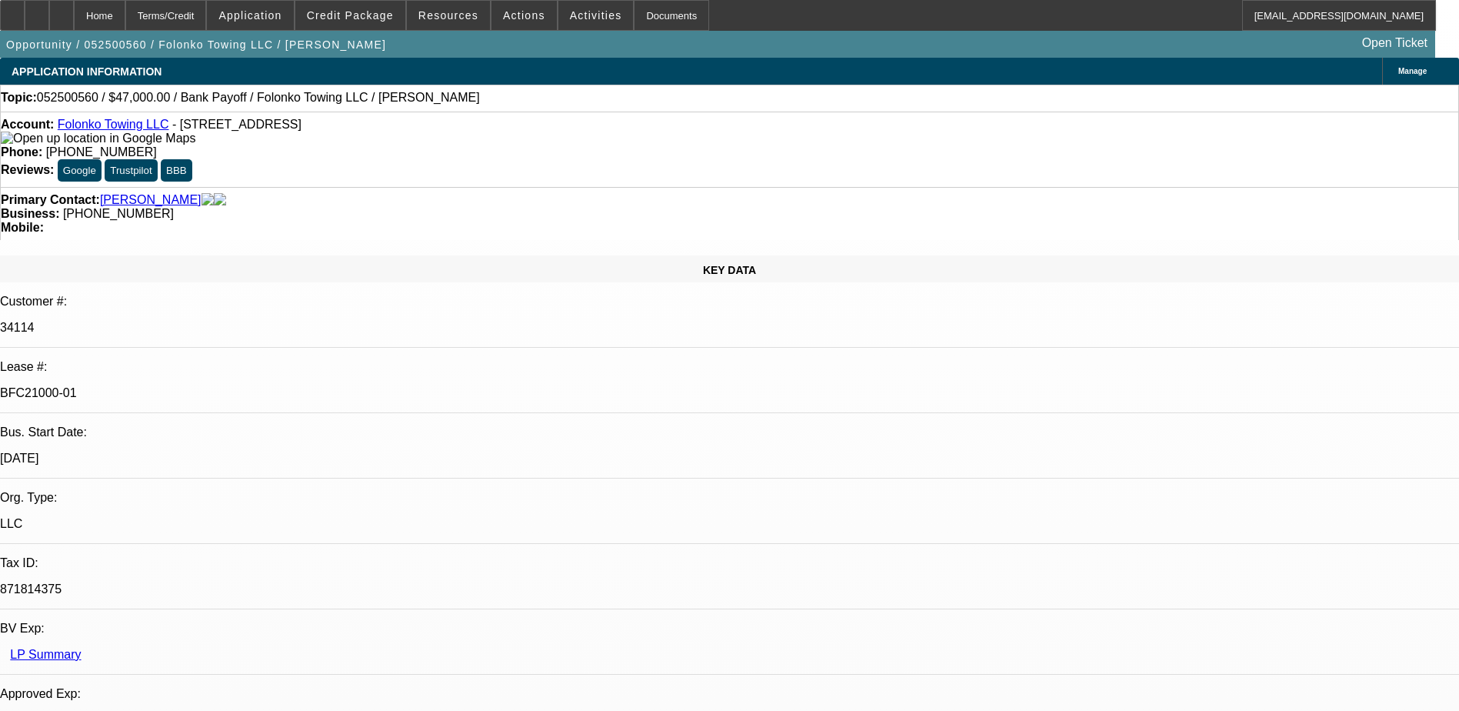
drag, startPoint x: 1169, startPoint y: 261, endPoint x: 1172, endPoint y: 280, distance: 19.5
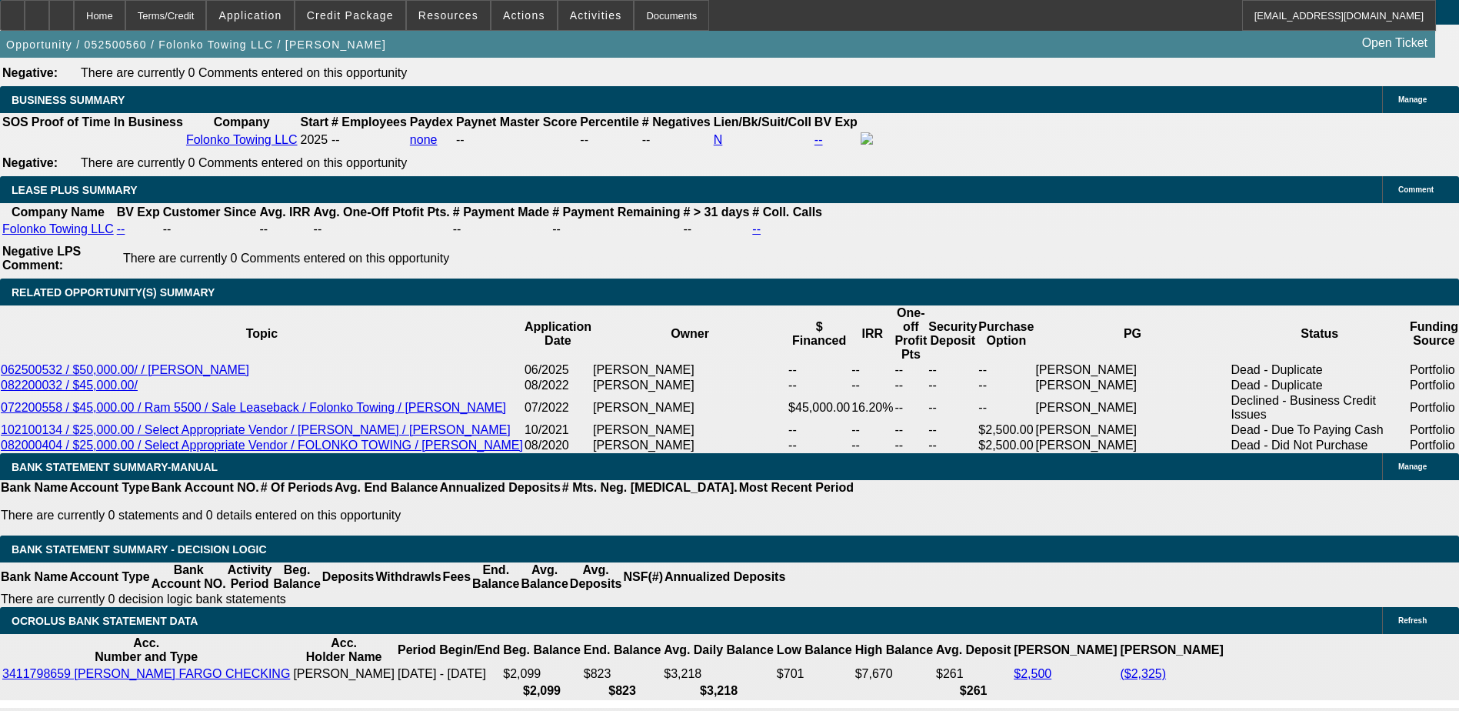
scroll to position [2616, 0]
